Goal: Task Accomplishment & Management: Use online tool/utility

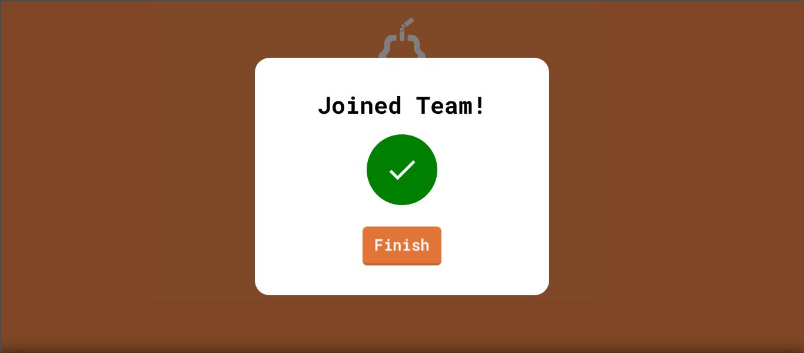
click at [379, 250] on link "Finish" at bounding box center [402, 245] width 79 height 39
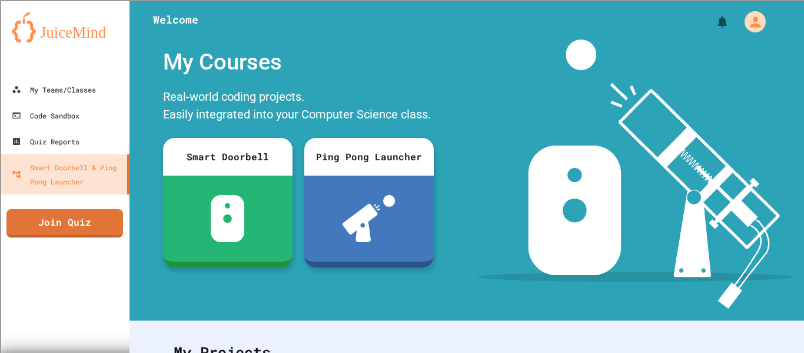
click at [106, 237] on div "My Teams/Classes Code Sandbox Quiz Reports Smart Doorbell & Ping Pong Launcher …" at bounding box center [65, 176] width 130 height 353
click at [101, 217] on link "Join Quiz" at bounding box center [64, 221] width 115 height 29
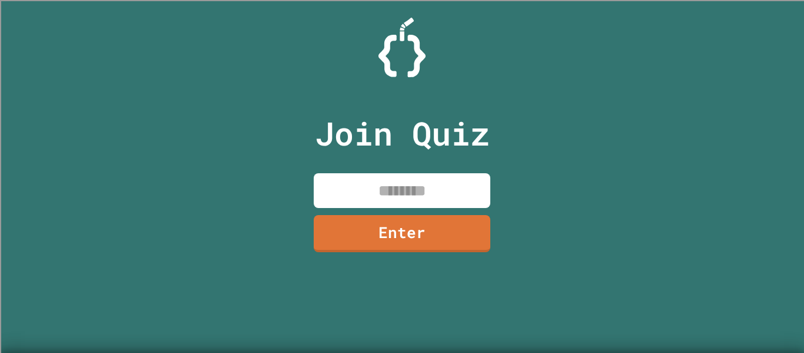
click at [367, 187] on input at bounding box center [402, 190] width 177 height 35
type input "********"
click at [470, 231] on link "Enter" at bounding box center [402, 233] width 177 height 37
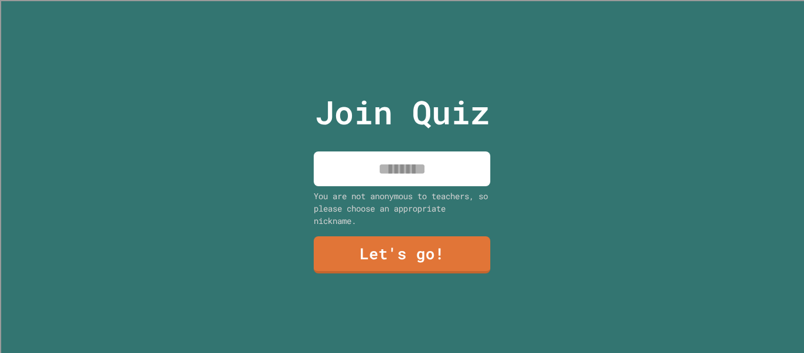
click at [440, 175] on input at bounding box center [402, 168] width 177 height 35
type input "****"
click at [401, 261] on link "Let's go!" at bounding box center [402, 254] width 177 height 37
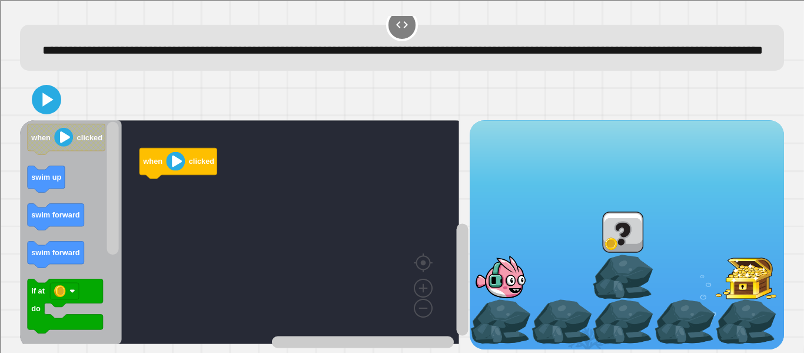
scroll to position [45, 0]
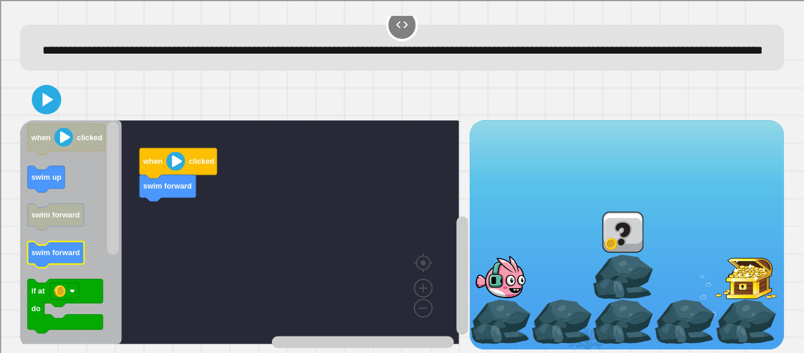
click at [61, 248] on text "swim forward" at bounding box center [55, 252] width 49 height 9
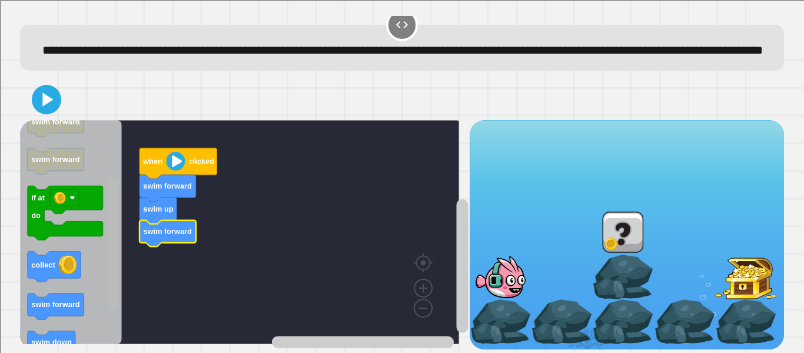
click at [115, 264] on rect "Blockly Workspace" at bounding box center [113, 243] width 12 height 133
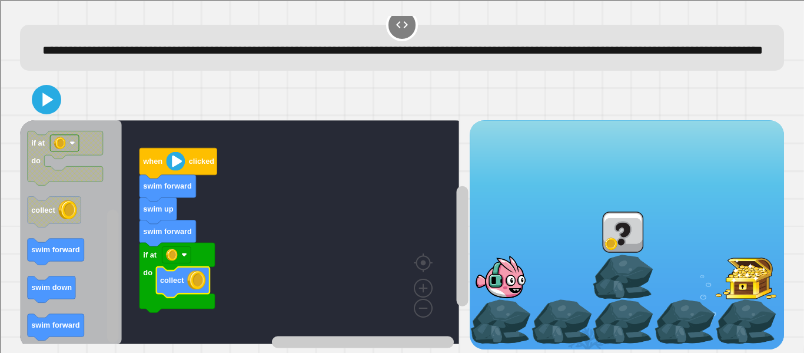
click at [115, 254] on rect "Blockly Workspace" at bounding box center [113, 276] width 12 height 133
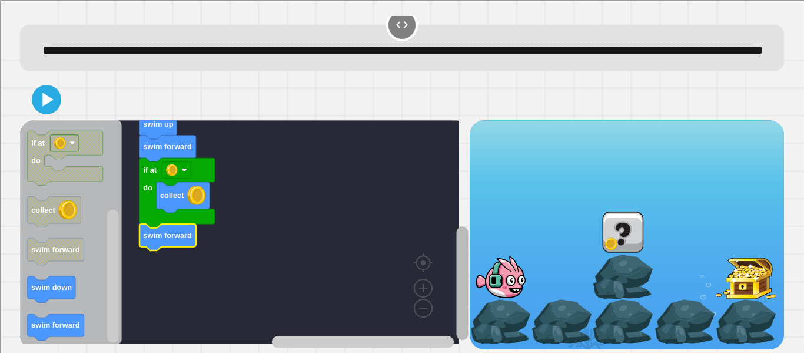
click at [455, 237] on g "Blockly Workspace" at bounding box center [462, 245] width 15 height 208
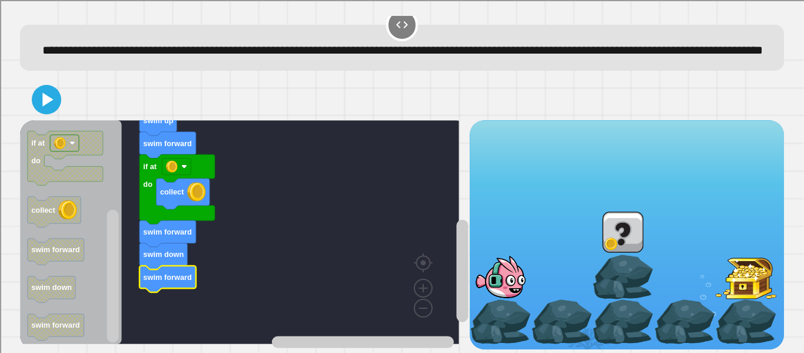
click at [48, 92] on icon at bounding box center [47, 99] width 11 height 14
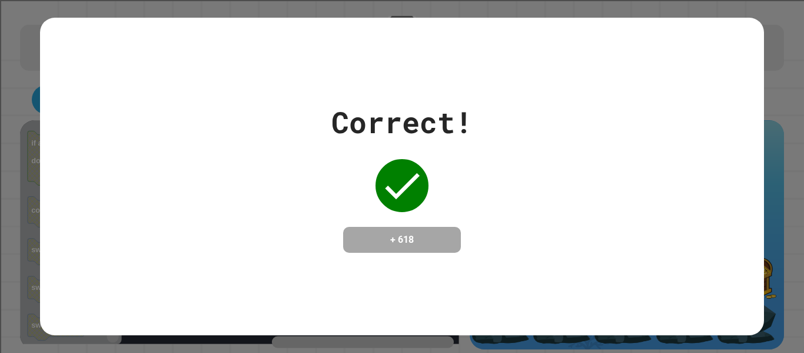
click at [69, 214] on div "Correct! + 618" at bounding box center [402, 176] width 724 height 152
click at [368, 191] on div "Correct! + 618" at bounding box center [401, 176] width 141 height 152
click at [413, 186] on icon at bounding box center [402, 185] width 47 height 47
click at [433, 242] on h4 "+ 618" at bounding box center [402, 240] width 94 height 14
click at [779, 188] on div "Correct! + 618" at bounding box center [402, 176] width 804 height 353
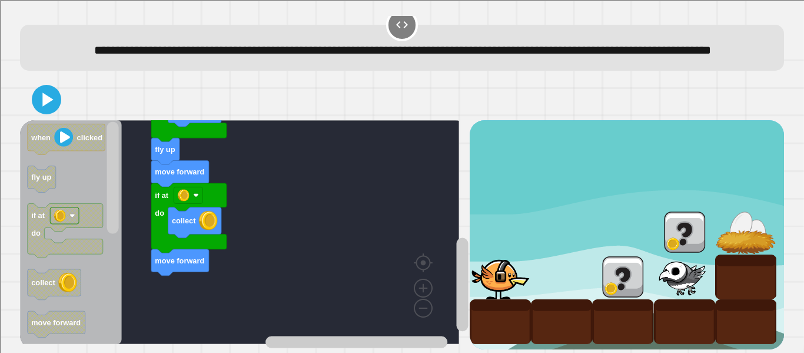
click at [59, 88] on button at bounding box center [46, 99] width 29 height 29
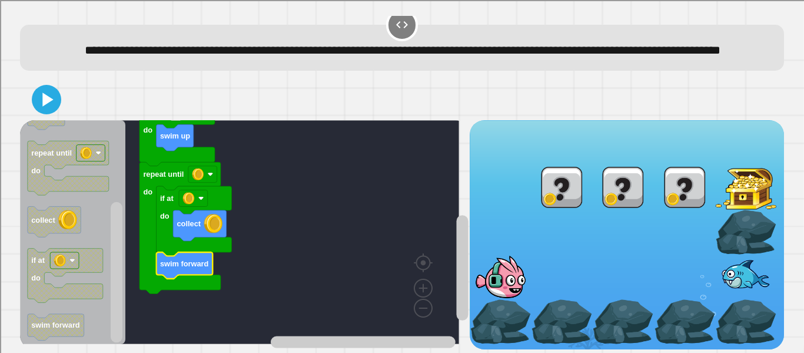
click at [49, 92] on icon at bounding box center [47, 100] width 24 height 24
click at [189, 166] on rect "Blockly Workspace" at bounding box center [202, 174] width 29 height 16
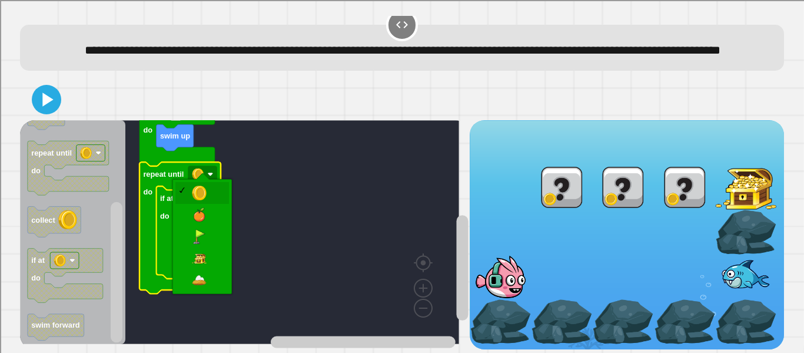
click at [215, 267] on icon "Blockly Workspace" at bounding box center [180, 227] width 81 height 131
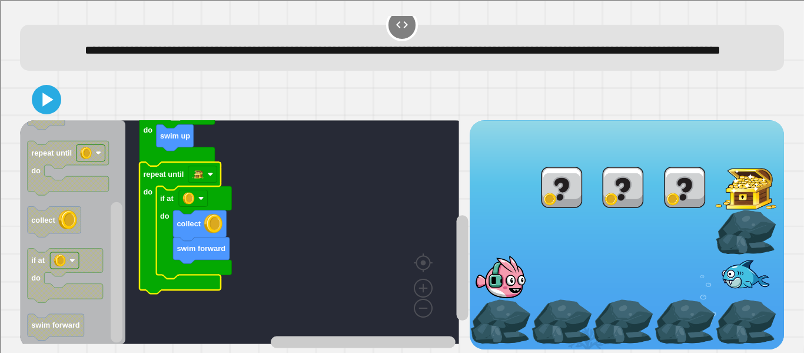
click at [52, 95] on icon at bounding box center [47, 100] width 24 height 24
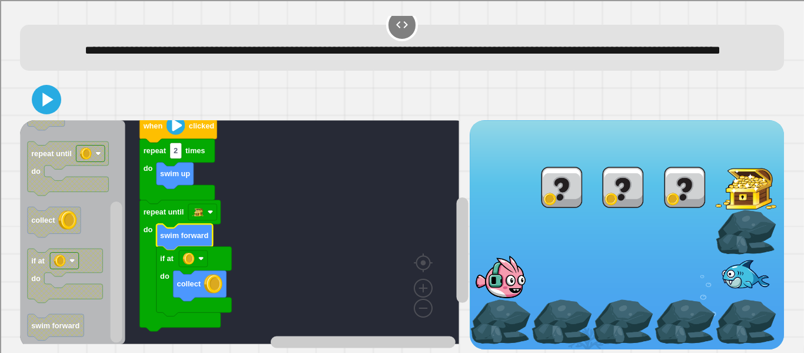
click at [48, 88] on icon at bounding box center [47, 100] width 24 height 24
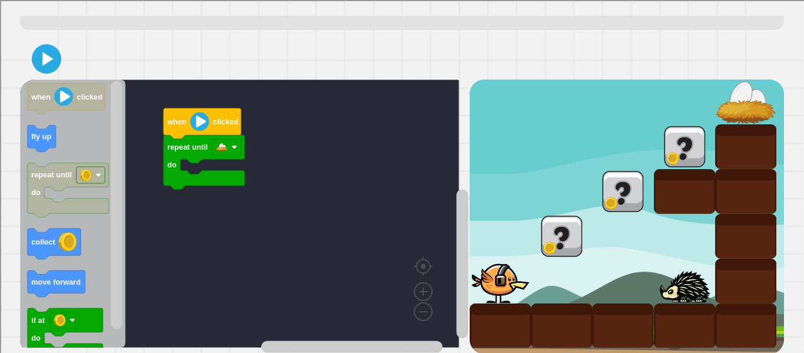
scroll to position [90, 0]
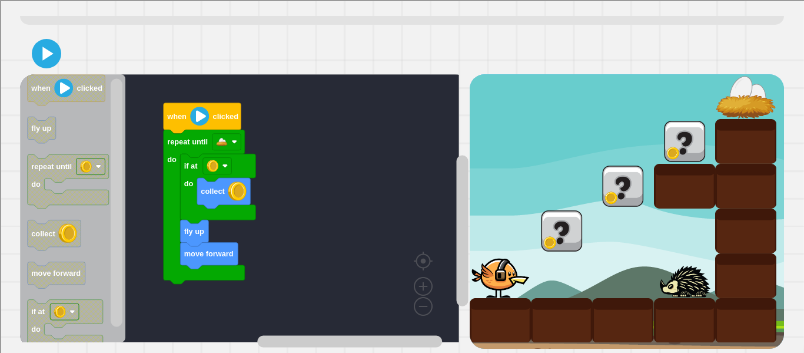
click at [47, 42] on icon at bounding box center [47, 54] width 24 height 24
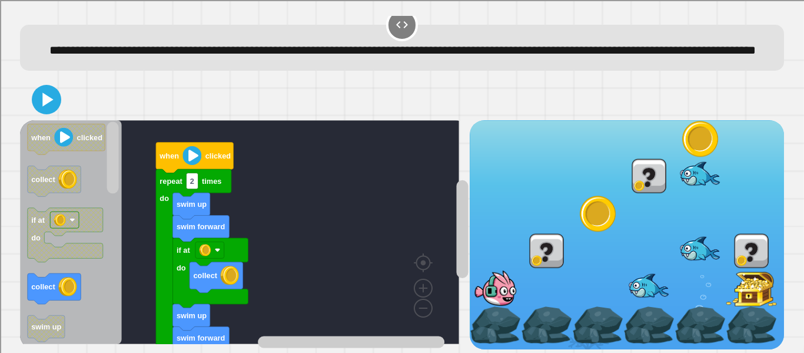
scroll to position [45, 0]
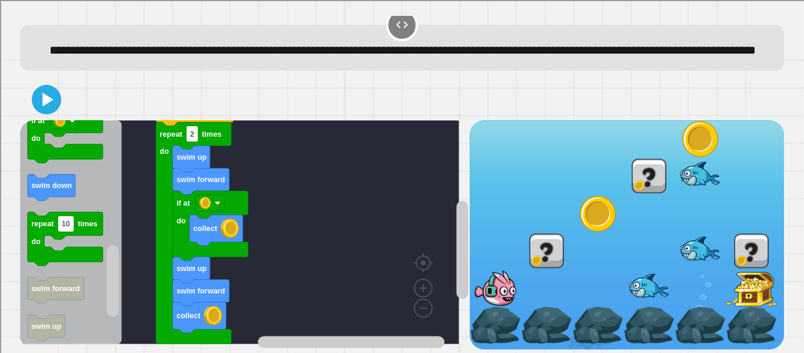
click at [59, 91] on button at bounding box center [46, 99] width 29 height 29
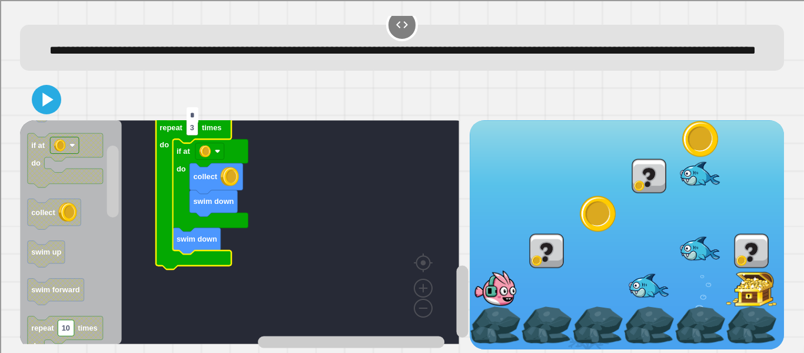
type input "*"
click at [182, 92] on div at bounding box center [402, 99] width 764 height 41
click at [74, 79] on div at bounding box center [402, 99] width 764 height 41
click at [46, 92] on icon at bounding box center [47, 99] width 11 height 14
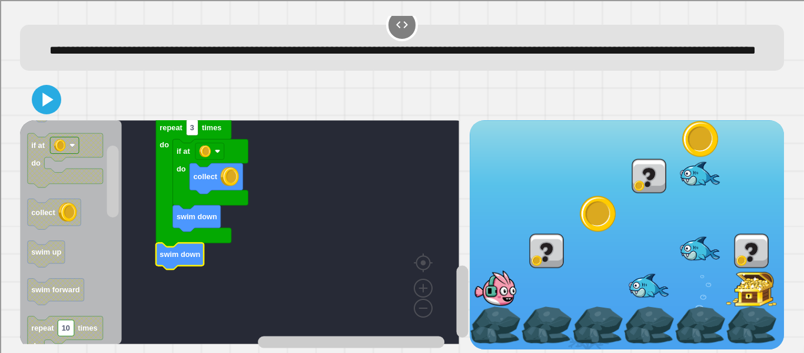
click at [49, 88] on icon at bounding box center [47, 100] width 24 height 24
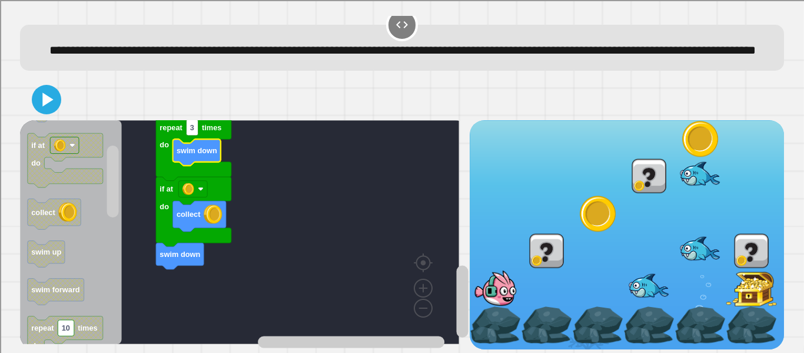
click at [42, 97] on icon at bounding box center [47, 100] width 24 height 24
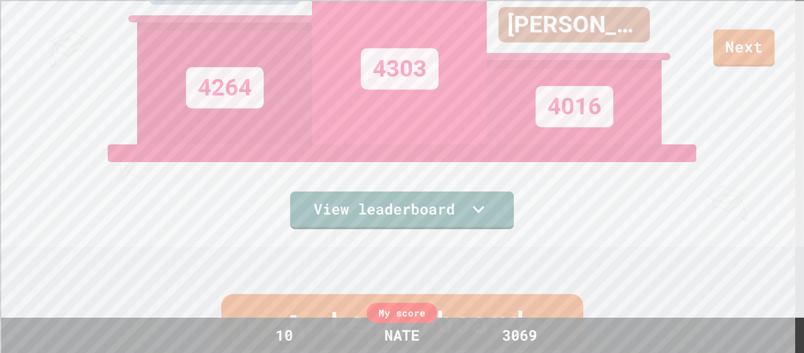
click at [465, 219] on link "View leaderboard" at bounding box center [402, 210] width 224 height 38
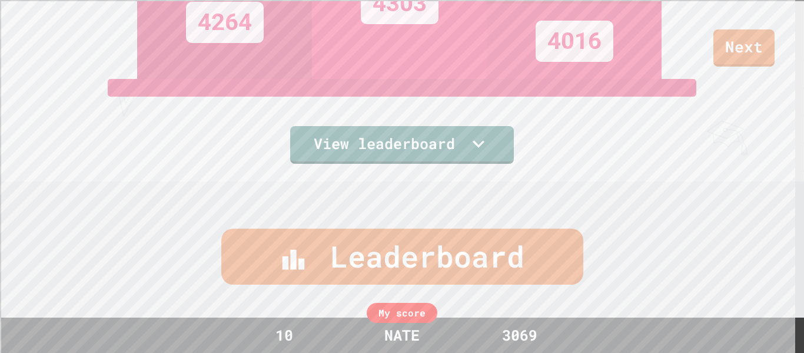
click at [456, 153] on link "View leaderboard" at bounding box center [402, 145] width 224 height 38
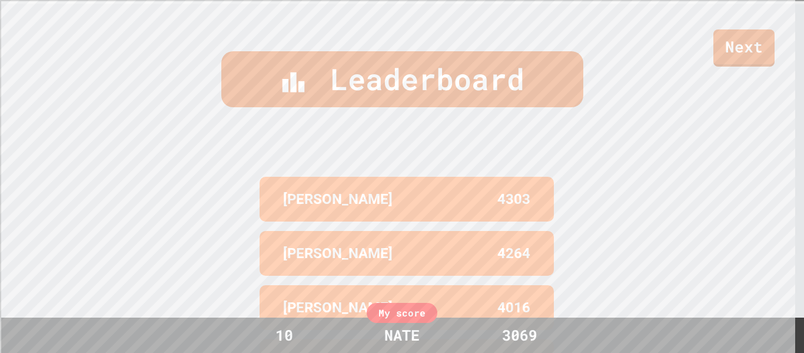
click at [742, 285] on div "Leaderboard [PERSON_NAME] 4303 [PERSON_NAME] 4264 [PERSON_NAME] 4016 [PERSON_NA…" at bounding box center [402, 247] width 804 height 486
click at [739, 50] on link "Next" at bounding box center [744, 47] width 61 height 37
